Goal: Task Accomplishment & Management: Use online tool/utility

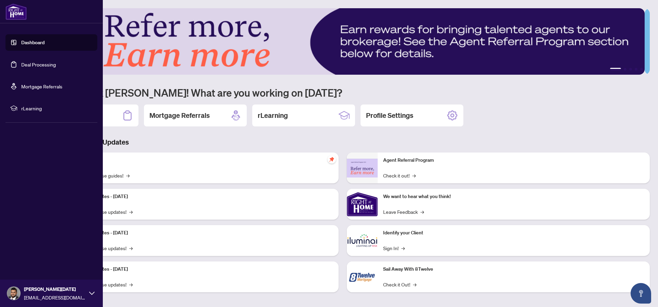
click at [24, 65] on link "Deal Processing" at bounding box center [38, 64] width 35 height 6
